Goal: Information Seeking & Learning: Stay updated

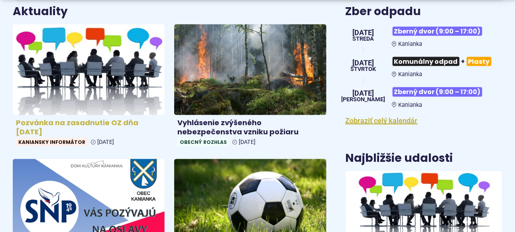
scroll to position [398, 0]
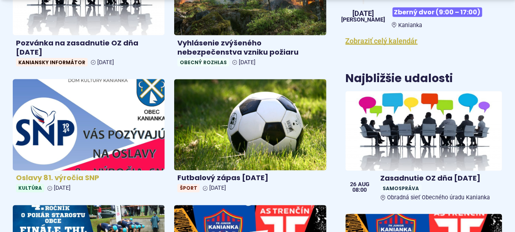
click at [101, 123] on img at bounding box center [88, 125] width 175 height 105
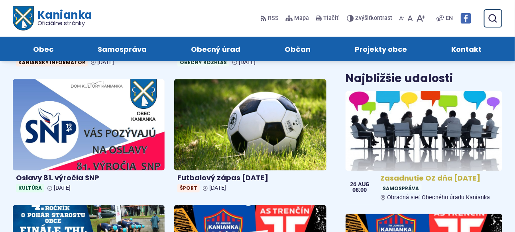
click at [410, 134] on img at bounding box center [423, 131] width 180 height 92
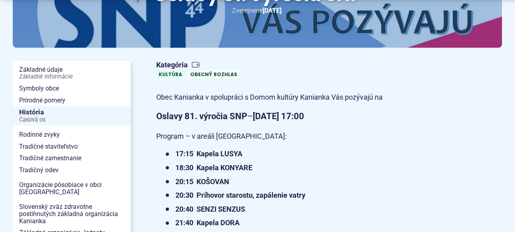
scroll to position [159, 0]
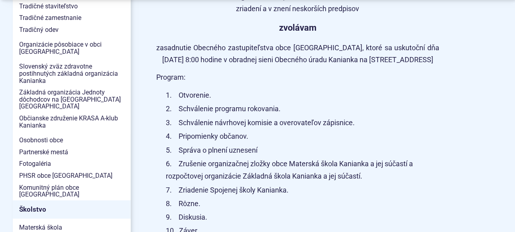
scroll to position [398, 0]
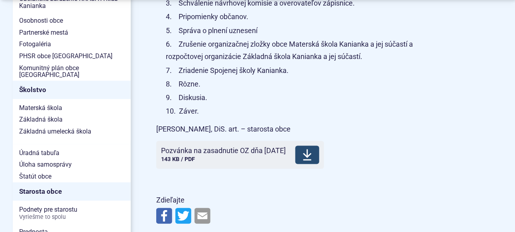
click at [311, 161] on use at bounding box center [307, 154] width 8 height 11
